Goal: Transaction & Acquisition: Purchase product/service

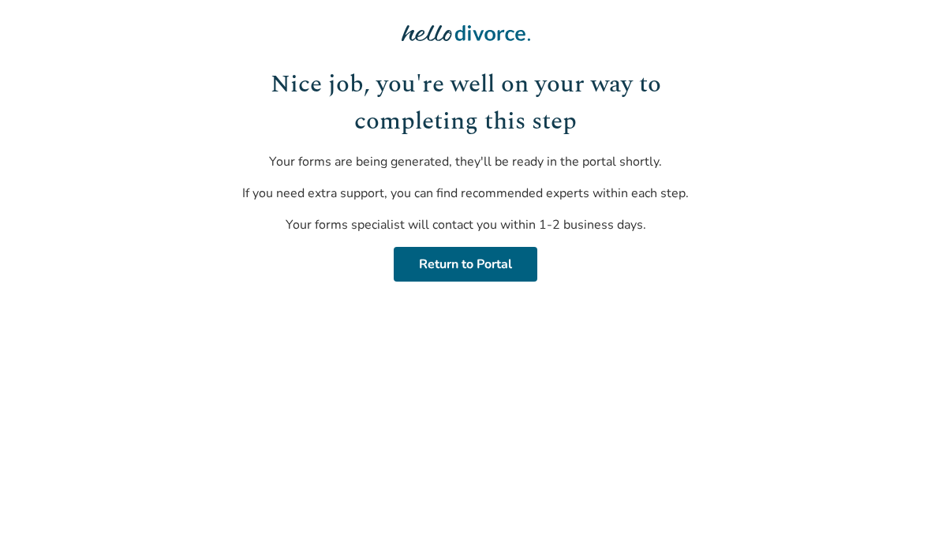
click at [511, 264] on link "Return to Portal" at bounding box center [466, 264] width 144 height 35
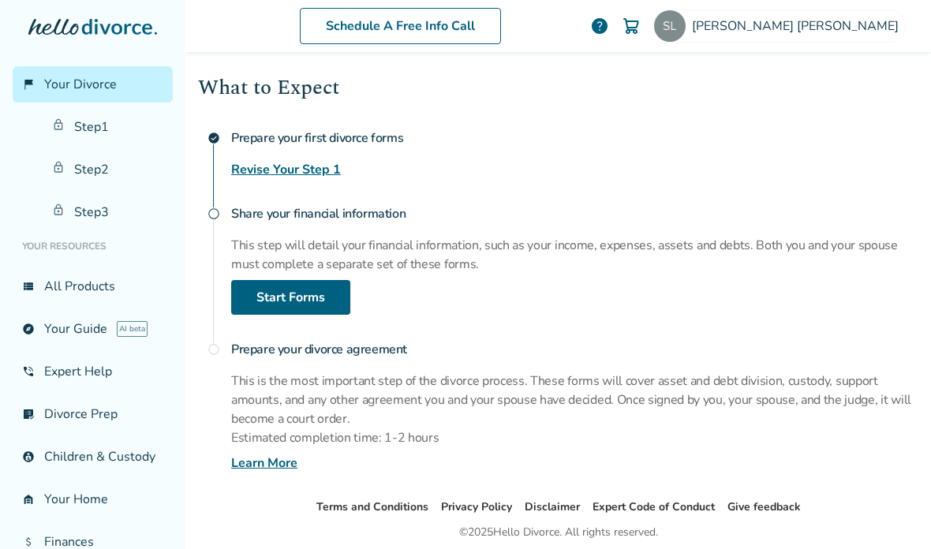
scroll to position [196, 0]
click at [315, 307] on link "Start Forms" at bounding box center [290, 298] width 119 height 35
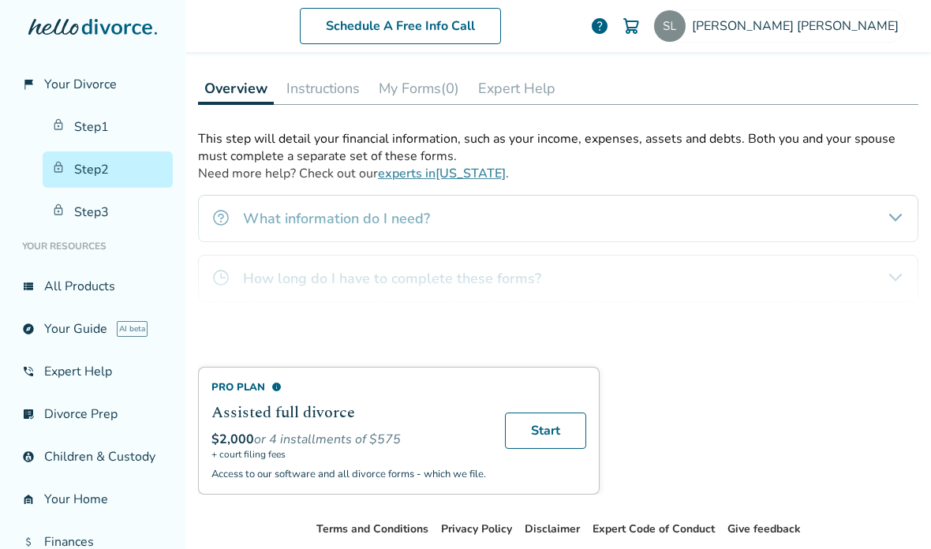
scroll to position [212, 0]
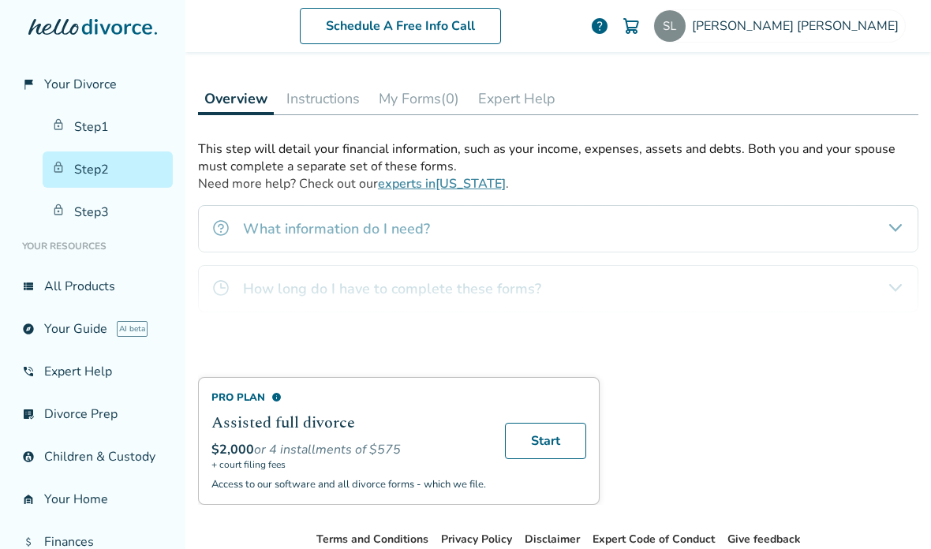
click at [97, 214] on link "Step 3" at bounding box center [108, 212] width 130 height 36
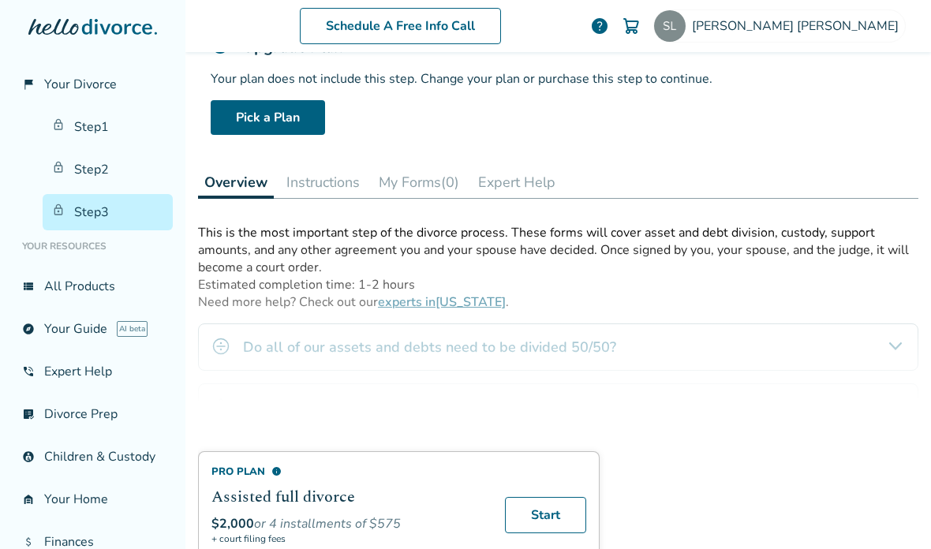
click at [288, 133] on link "Pick a Plan" at bounding box center [268, 117] width 114 height 35
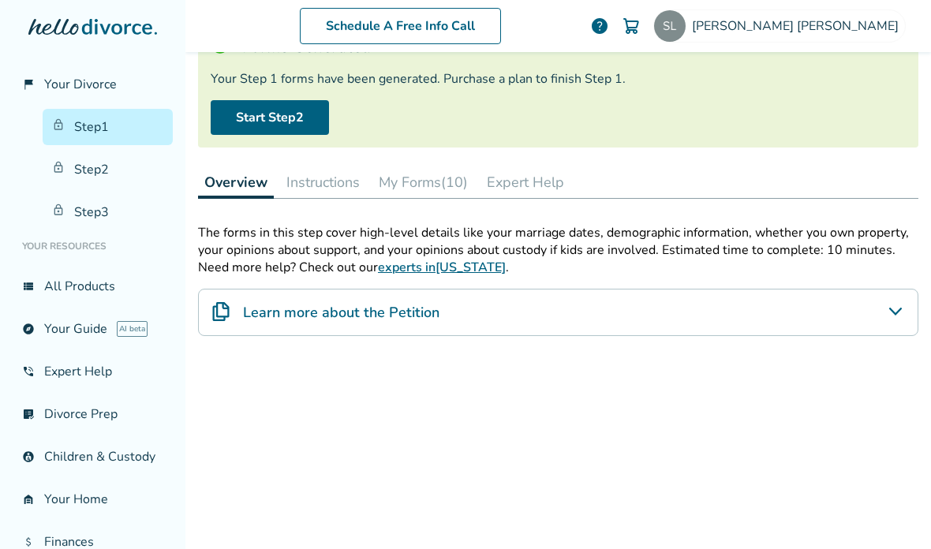
scroll to position [77, 0]
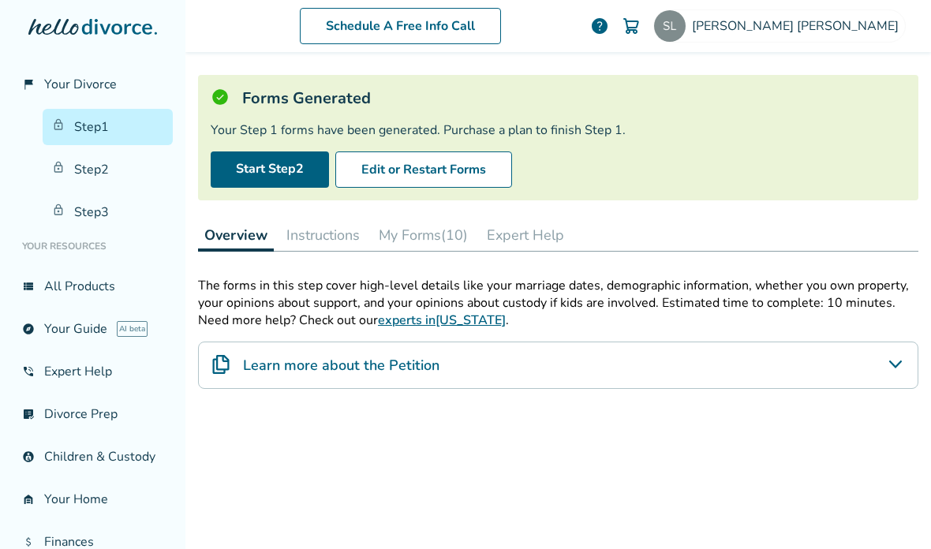
click at [274, 175] on link "Start Step 2" at bounding box center [270, 169] width 118 height 36
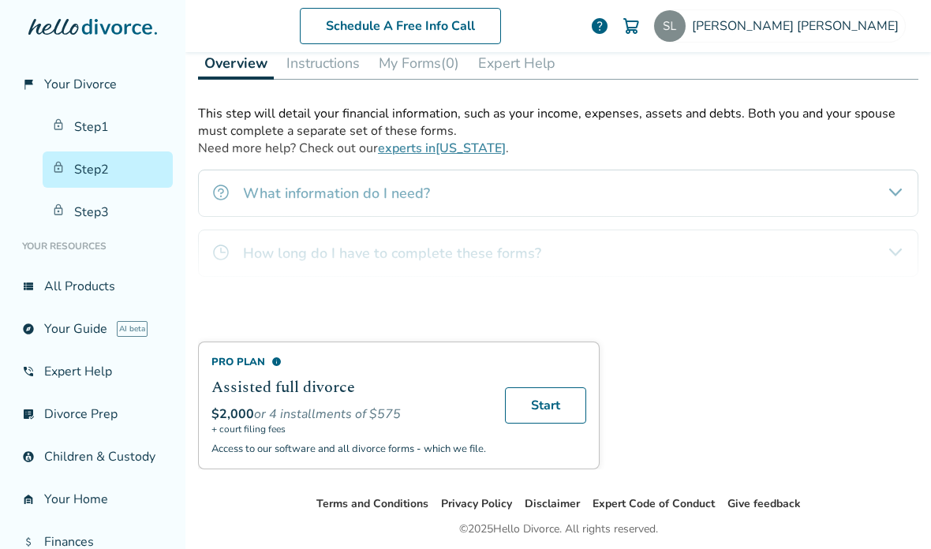
scroll to position [248, 0]
click at [885, 192] on div "Pro Plan info Assisted full divorce $2,000 or 4 installments of $575 + court fi…" at bounding box center [558, 287] width 720 height 364
click at [879, 200] on div "Pro Plan info Assisted full divorce $2,000 or 4 installments of $575 + court fi…" at bounding box center [558, 287] width 720 height 364
click at [429, 399] on h2 "Assisted full divorce" at bounding box center [348, 387] width 274 height 24
click at [544, 415] on link "Start" at bounding box center [545, 405] width 81 height 36
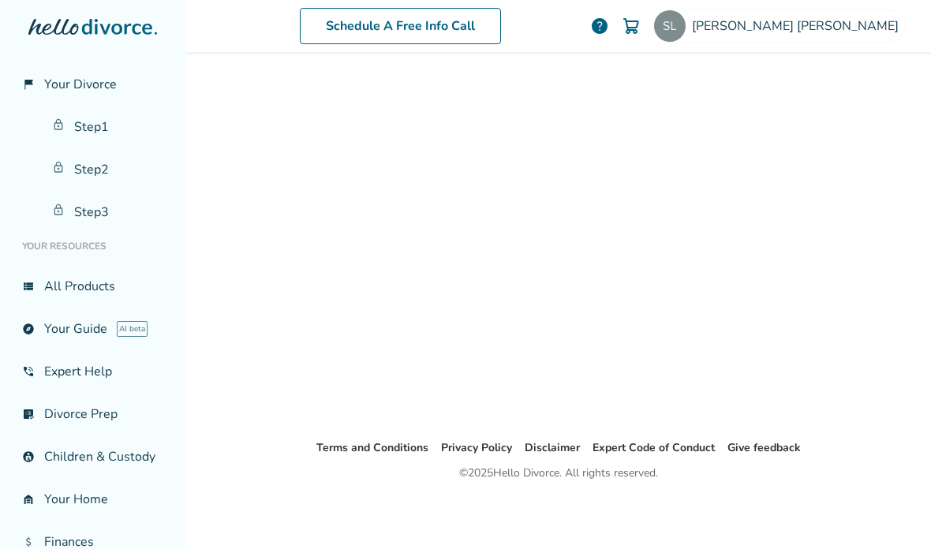
scroll to position [77, 0]
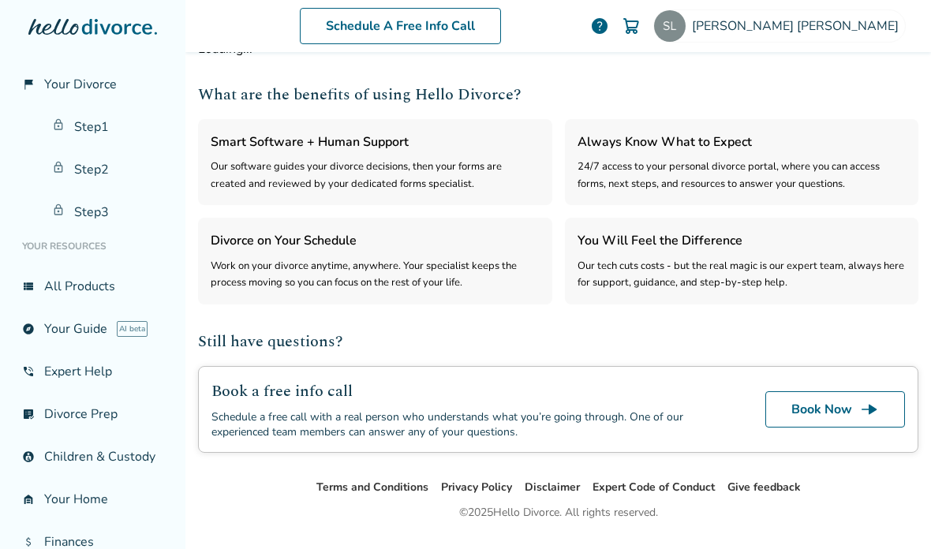
select select "***"
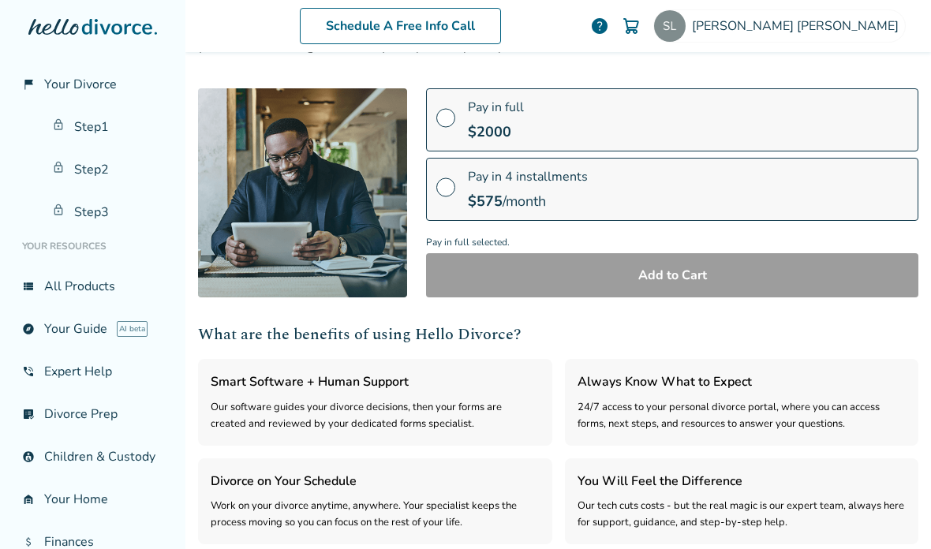
scroll to position [159, 0]
click at [852, 134] on label "Pay in full $ 2000" at bounding box center [672, 119] width 492 height 63
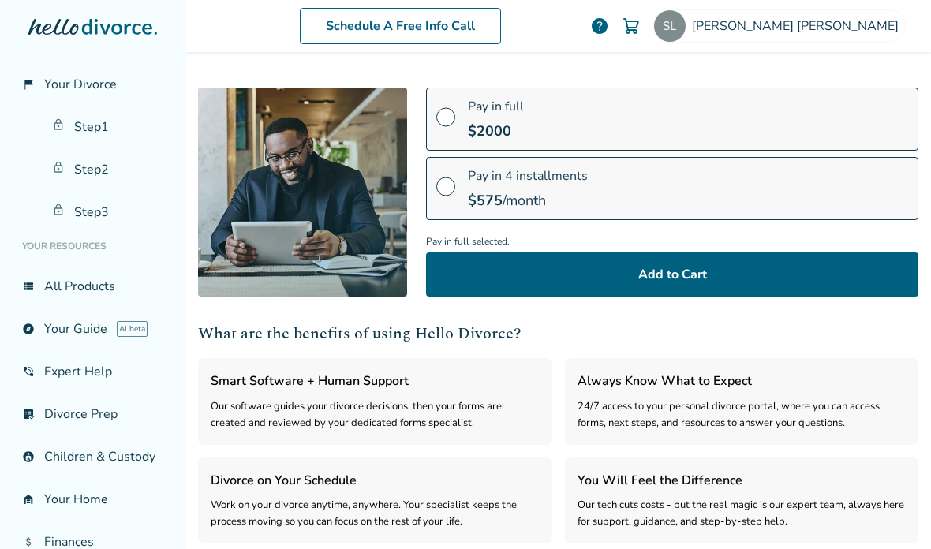
click at [815, 275] on button "Add to Cart" at bounding box center [672, 274] width 492 height 44
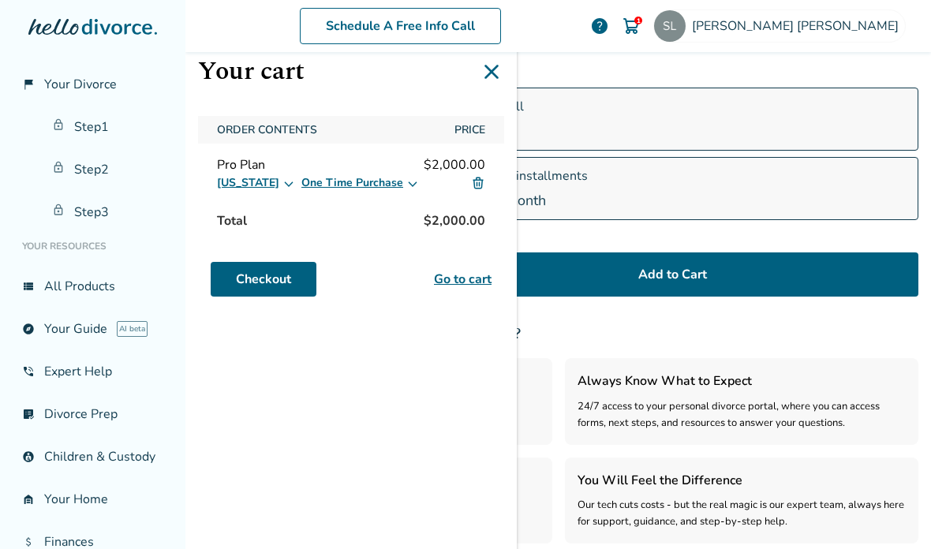
click at [477, 286] on link "Go to cart" at bounding box center [463, 279] width 58 height 19
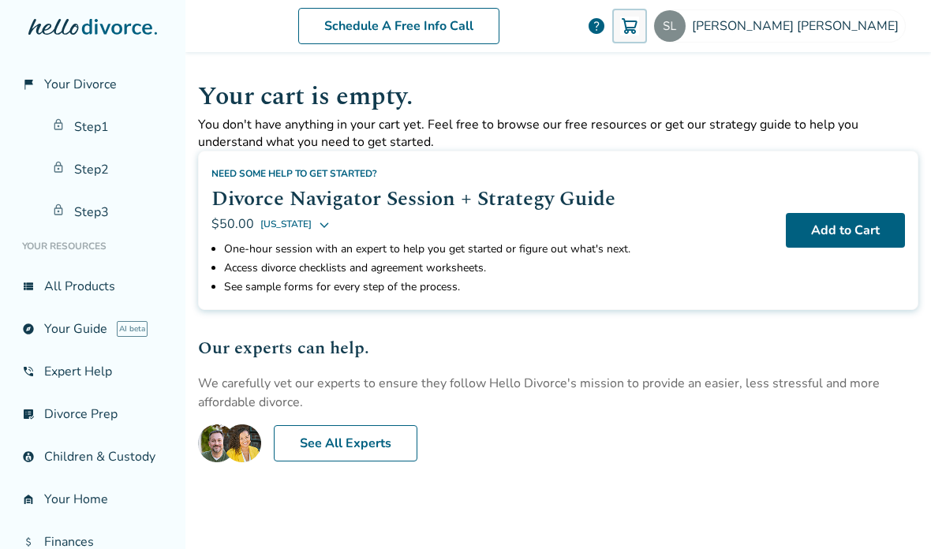
click at [107, 177] on link "Step 2" at bounding box center [108, 169] width 130 height 36
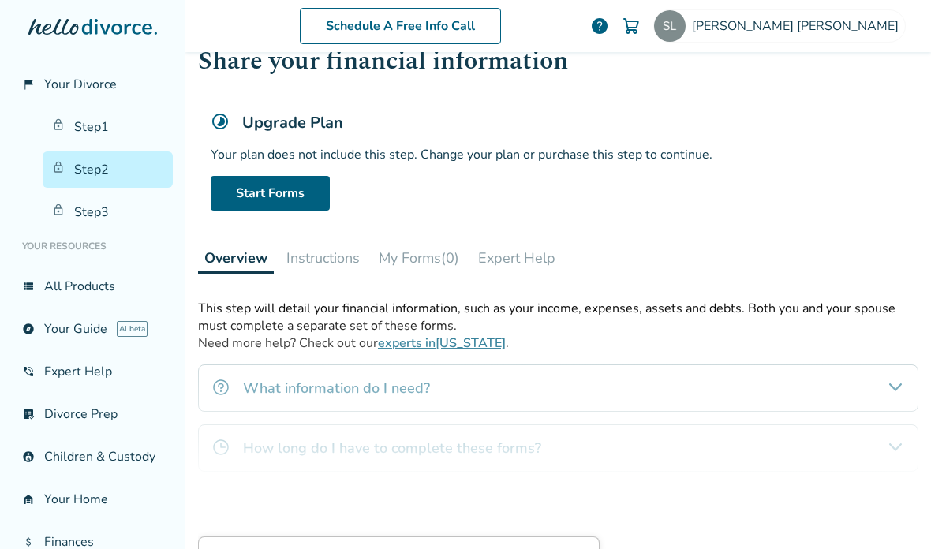
scroll to position [55, 0]
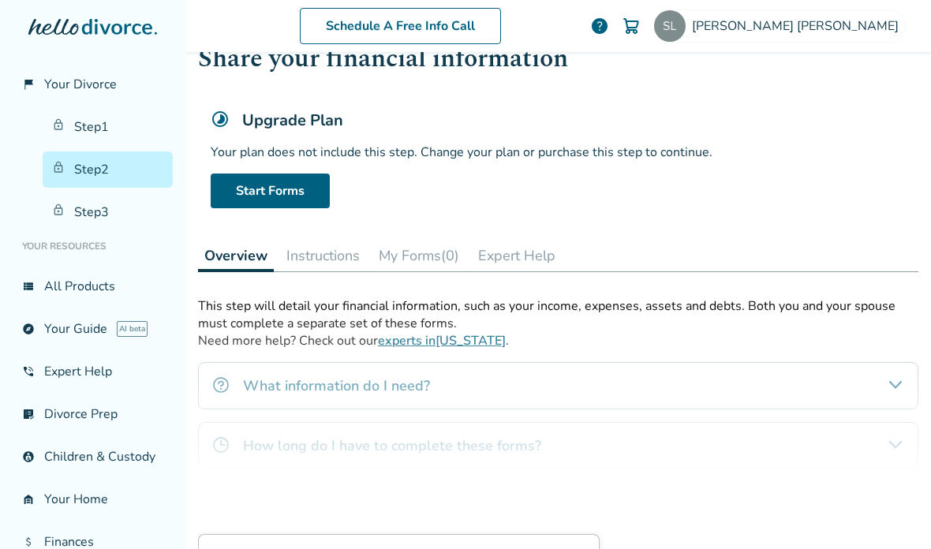
click at [300, 201] on link "Start Forms" at bounding box center [270, 191] width 119 height 35
